Goal: Information Seeking & Learning: Find specific fact

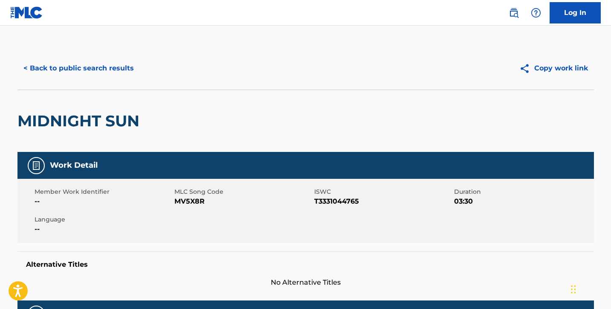
click at [61, 72] on button "< Back to public search results" at bounding box center [78, 68] width 122 height 21
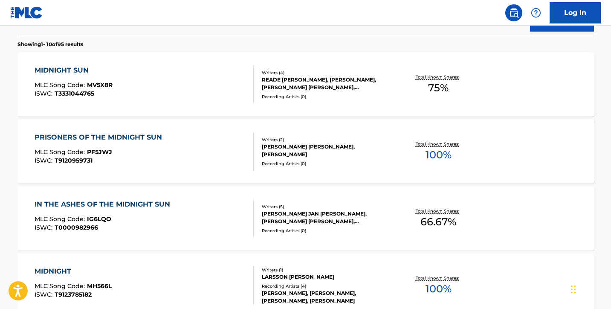
scroll to position [263, 0]
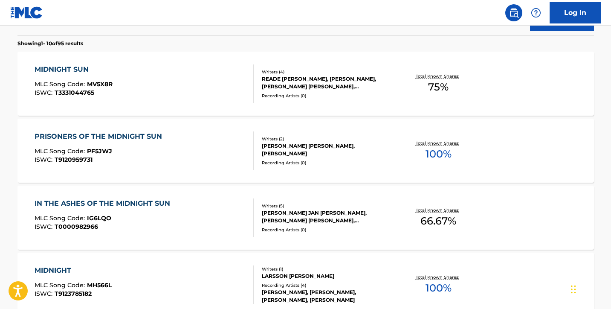
click at [135, 70] on div "MIDNIGHT SUN MLC Song Code : MV5X8R ISWC : T3331044765" at bounding box center [144, 83] width 219 height 38
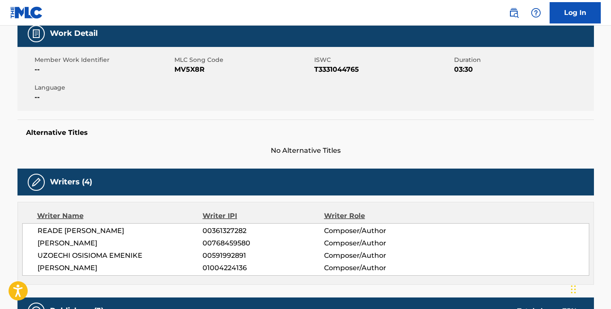
scroll to position [131, 0]
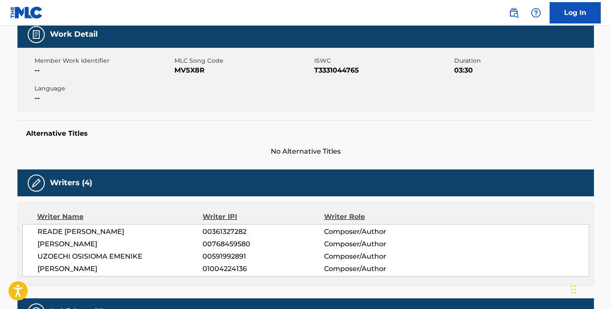
click at [192, 70] on span "MV5X8R" at bounding box center [243, 70] width 138 height 10
copy span "MV5X8R"
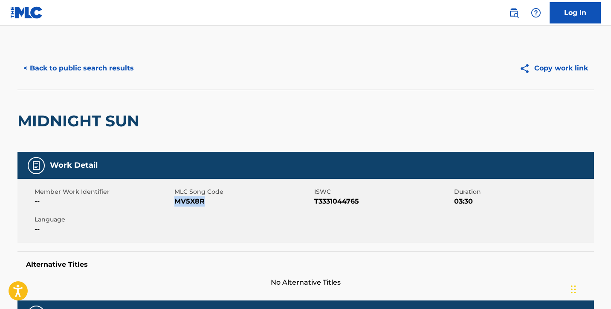
scroll to position [0, 0]
click at [121, 64] on button "< Back to public search results" at bounding box center [78, 68] width 122 height 21
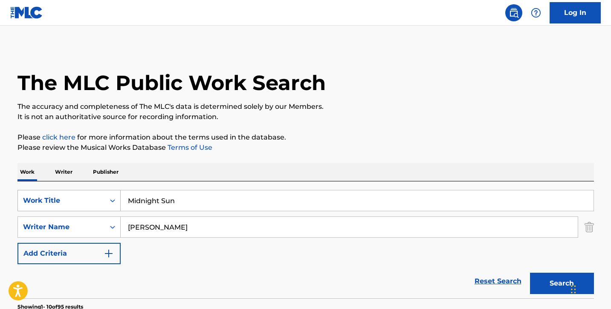
drag, startPoint x: 191, startPoint y: 205, endPoint x: 105, endPoint y: 194, distance: 86.0
click at [116, 194] on div "SearchWithCriteria2202ad2c-6f31-4c0d-bdfc-f8013d0a900f Work Title Midnight Sun" at bounding box center [305, 200] width 577 height 21
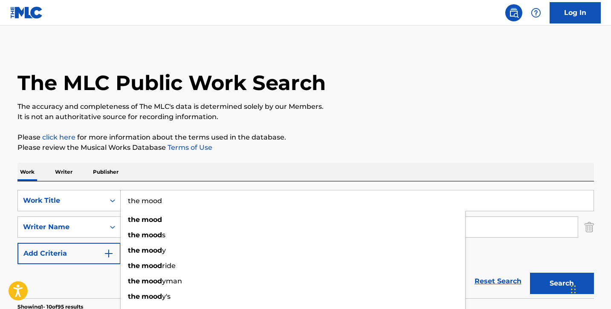
type input "the mood"
click at [360, 111] on p "The accuracy and completeness of The MLC's data is determined solely by our Mem…" at bounding box center [305, 107] width 577 height 10
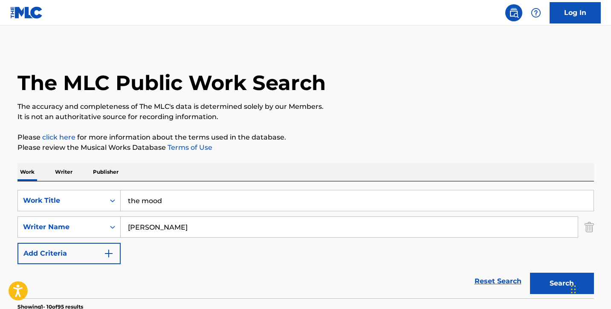
drag, startPoint x: 159, startPoint y: 228, endPoint x: 83, endPoint y: 212, distance: 77.7
click at [101, 222] on div "SearchWithCriteria2cd91706-e218-411c-908c-6807b1d3ae3a Writer Name larsson" at bounding box center [305, 226] width 577 height 21
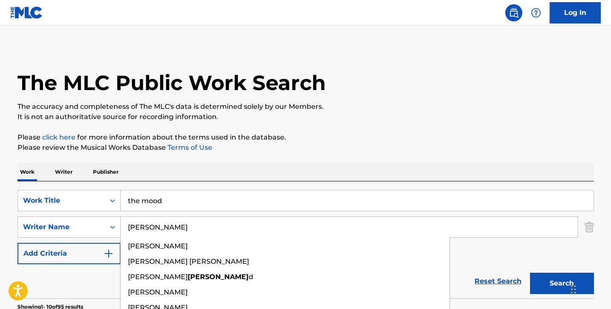
type input "downer"
click at [562, 283] on button "Search" at bounding box center [562, 283] width 64 height 21
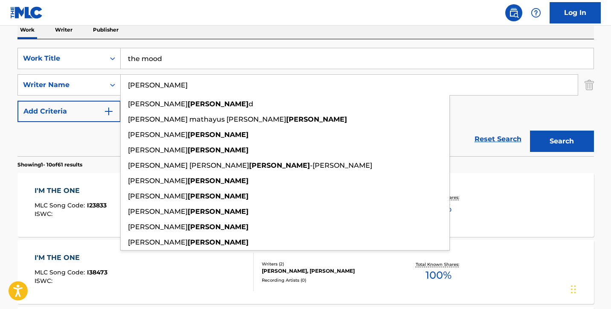
scroll to position [151, 0]
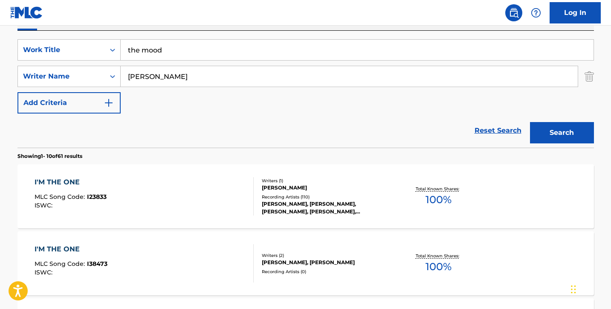
click at [93, 140] on div "Reset Search Search" at bounding box center [305, 130] width 577 height 34
click at [565, 135] on button "Search" at bounding box center [562, 132] width 64 height 21
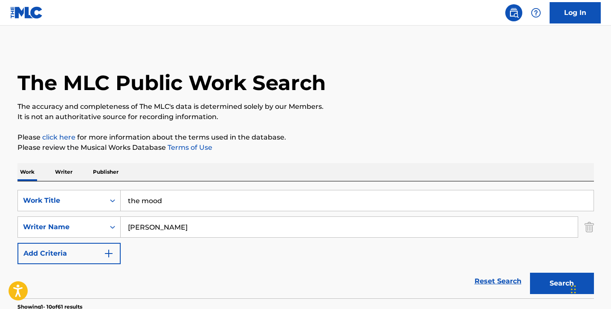
scroll to position [0, 0]
drag, startPoint x: 177, startPoint y: 201, endPoint x: 62, endPoint y: 187, distance: 116.0
click at [75, 192] on div "SearchWithCriteria2202ad2c-6f31-4c0d-bdfc-f8013d0a900f Work Title the mood" at bounding box center [305, 200] width 577 height 21
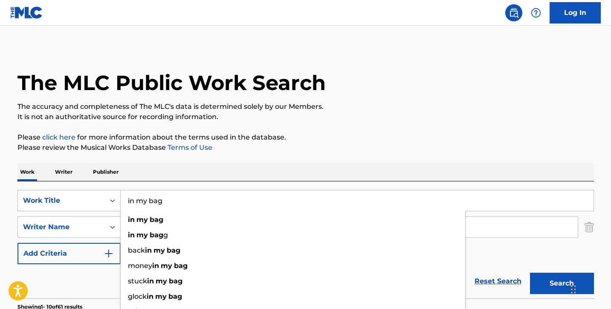
type input "in my bag"
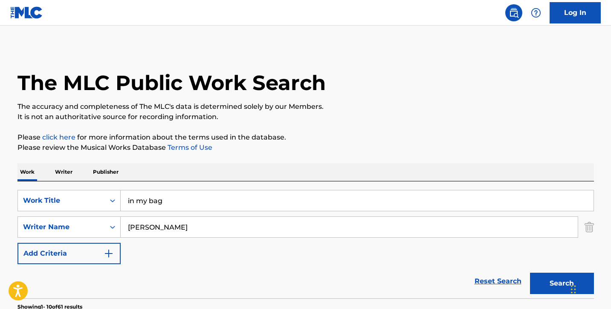
click at [320, 113] on p "It is not an authoritative source for recording information." at bounding box center [305, 117] width 577 height 10
drag, startPoint x: 162, startPoint y: 231, endPoint x: 87, endPoint y: 206, distance: 79.2
click at [103, 219] on div "SearchWithCriteria2cd91706-e218-411c-908c-6807b1d3ae3a Writer Name downer" at bounding box center [305, 226] width 577 height 21
type input "woods"
click at [562, 283] on button "Search" at bounding box center [562, 283] width 64 height 21
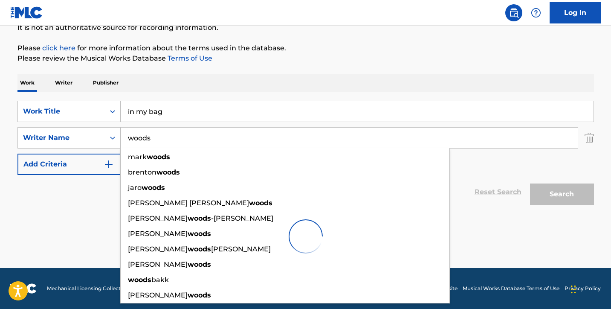
scroll to position [89, 0]
click at [9, 191] on div "The MLC Public Work Search The accuracy and completeness of The MLC's data is d…" at bounding box center [305, 111] width 597 height 306
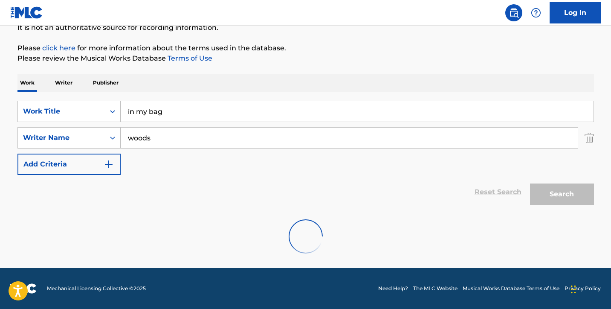
scroll to position [61, 0]
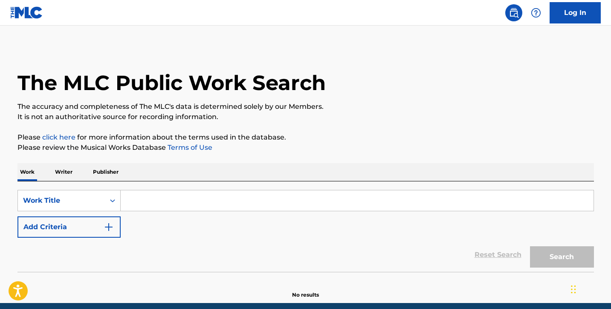
click at [310, 197] on input "Search Form" at bounding box center [357, 200] width 473 height 20
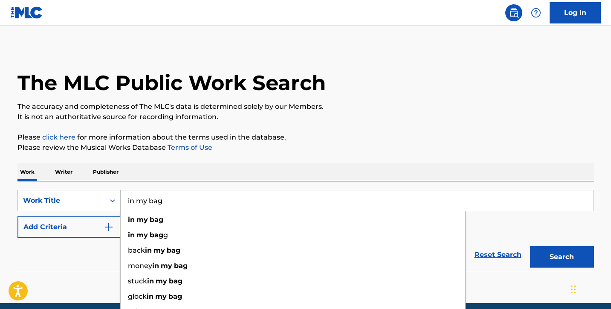
type input "in my bag"
click at [446, 118] on p "It is not an authoritative source for recording information." at bounding box center [305, 117] width 577 height 10
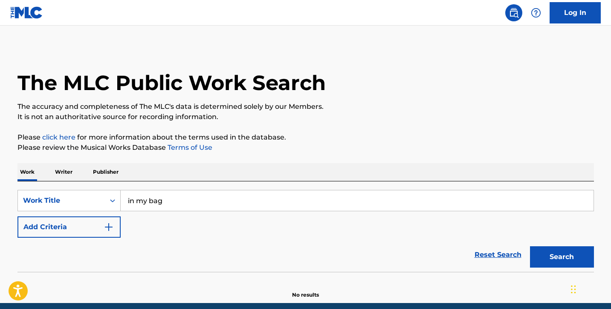
click at [67, 227] on button "Add Criteria" at bounding box center [68, 226] width 103 height 21
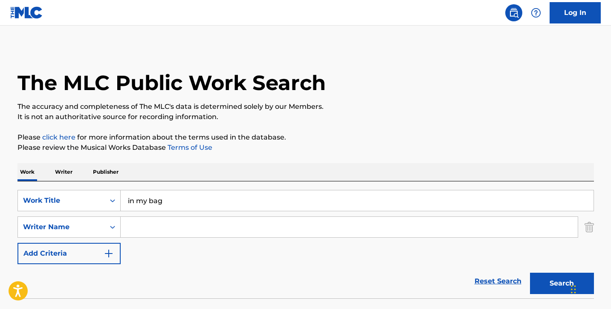
click at [133, 227] on input "Search Form" at bounding box center [349, 227] width 457 height 20
type input "woods"
click at [562, 283] on button "Search" at bounding box center [562, 283] width 64 height 21
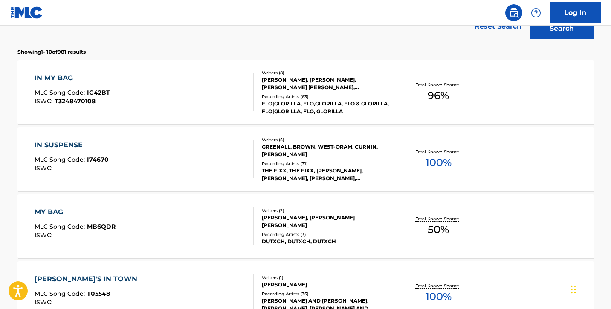
scroll to position [255, 0]
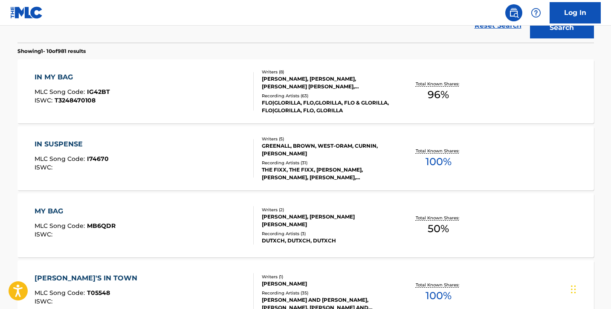
click at [227, 102] on div "IN MY BAG MLC Song Code : IG42BT ISWC : T3248470108" at bounding box center [144, 91] width 219 height 38
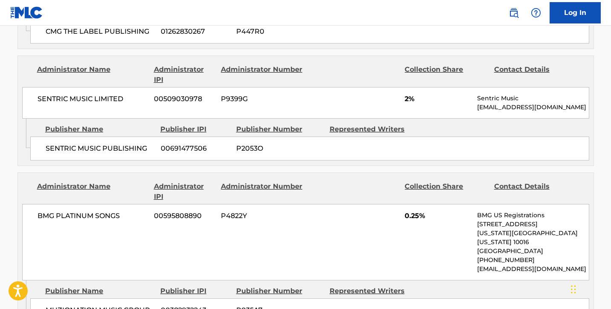
scroll to position [570, 0]
